Goal: Task Accomplishment & Management: Use online tool/utility

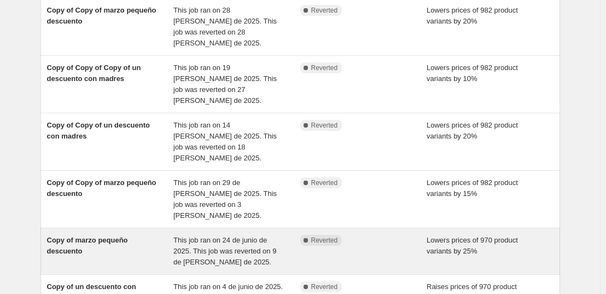
scroll to position [255, 0]
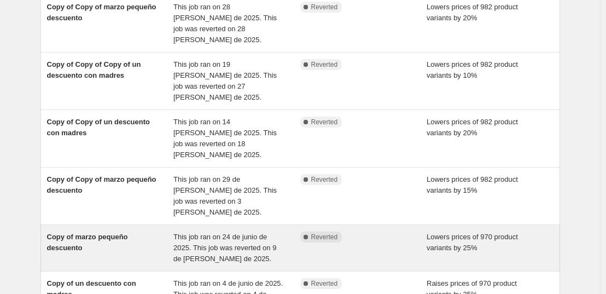
click at [388, 231] on div "Complete Reverted" at bounding box center [363, 247] width 127 height 33
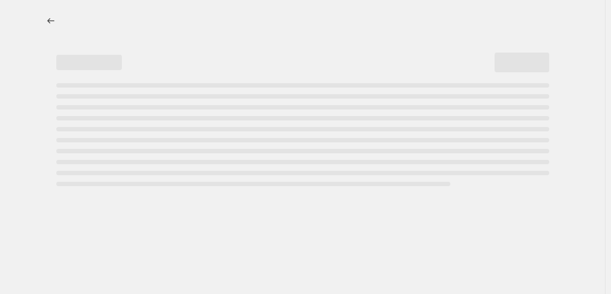
select select "percentage"
select select "collection"
select select "not_equal"
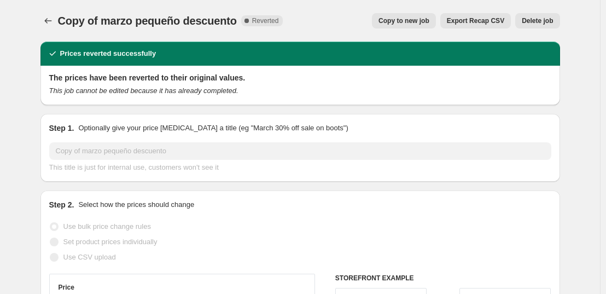
click at [392, 24] on span "Copy to new job" at bounding box center [403, 20] width 51 height 9
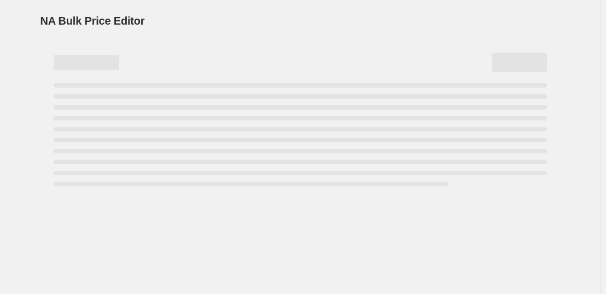
select select "percentage"
select select "collection"
select select "not_equal"
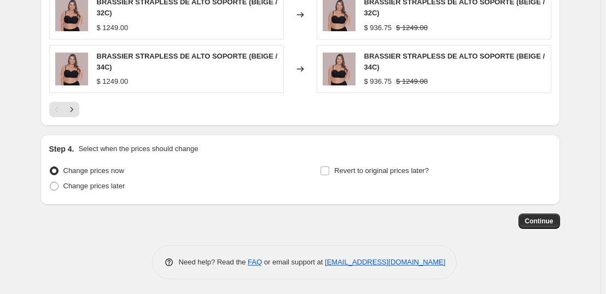
scroll to position [940, 0]
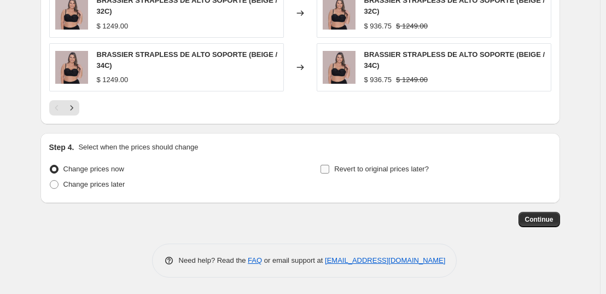
click at [329, 165] on input "Revert to original prices later?" at bounding box center [324, 169] width 9 height 9
checkbox input "true"
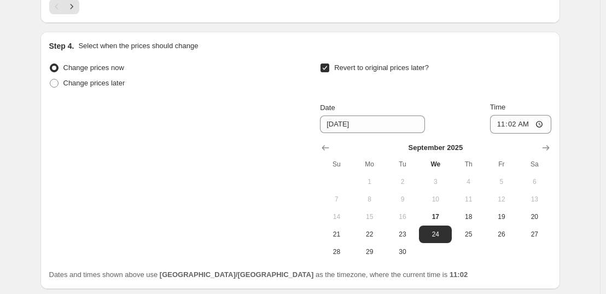
scroll to position [1050, 0]
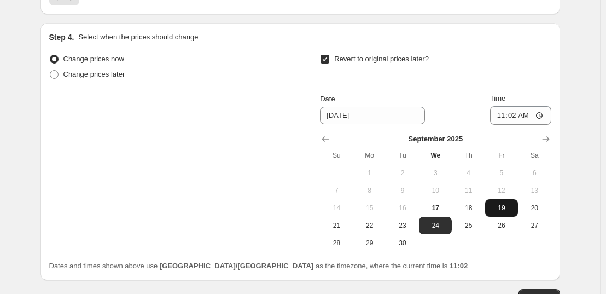
click at [513, 211] on span "19" at bounding box center [501, 207] width 24 height 9
type input "9/19/2025"
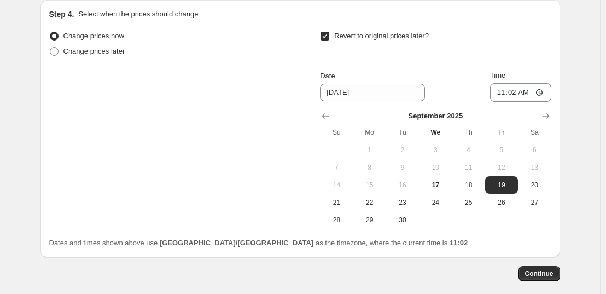
scroll to position [1036, 0]
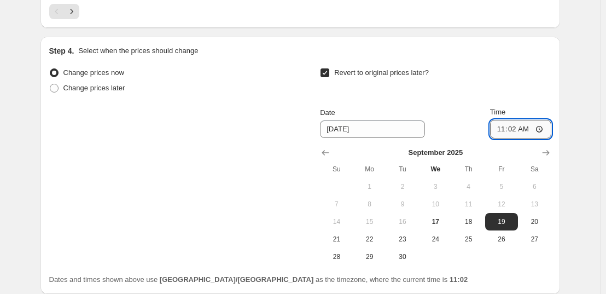
click at [518, 130] on input "11:02" at bounding box center [520, 129] width 61 height 19
type input "23:59"
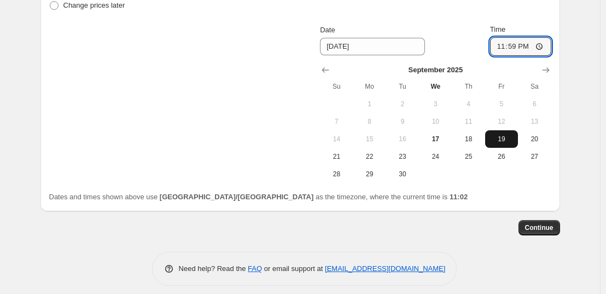
scroll to position [1127, 0]
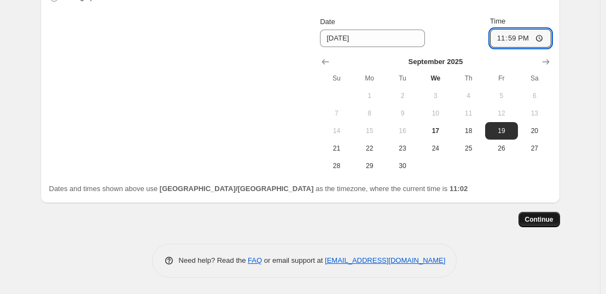
click at [535, 215] on span "Continue" at bounding box center [539, 219] width 28 height 9
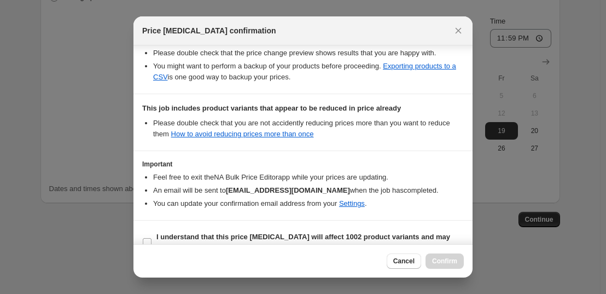
scroll to position [249, 0]
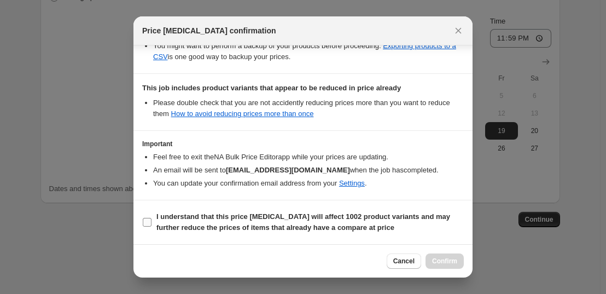
click at [178, 213] on b "I understand that this price change job will affect 1002 product variants and m…" at bounding box center [303, 221] width 294 height 19
click at [151, 218] on input "I understand that this price change job will affect 1002 product variants and m…" at bounding box center [147, 222] width 9 height 9
checkbox input "true"
click at [449, 262] on span "Confirm" at bounding box center [444, 260] width 25 height 9
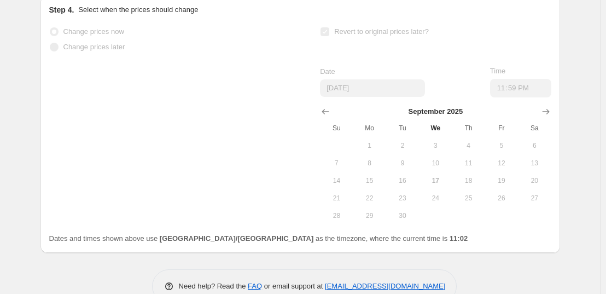
scroll to position [1156, 0]
select select "percentage"
select select "collection"
select select "not_equal"
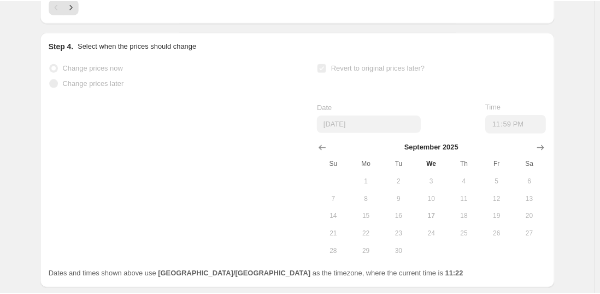
scroll to position [0, 0]
